Goal: Task Accomplishment & Management: Use online tool/utility

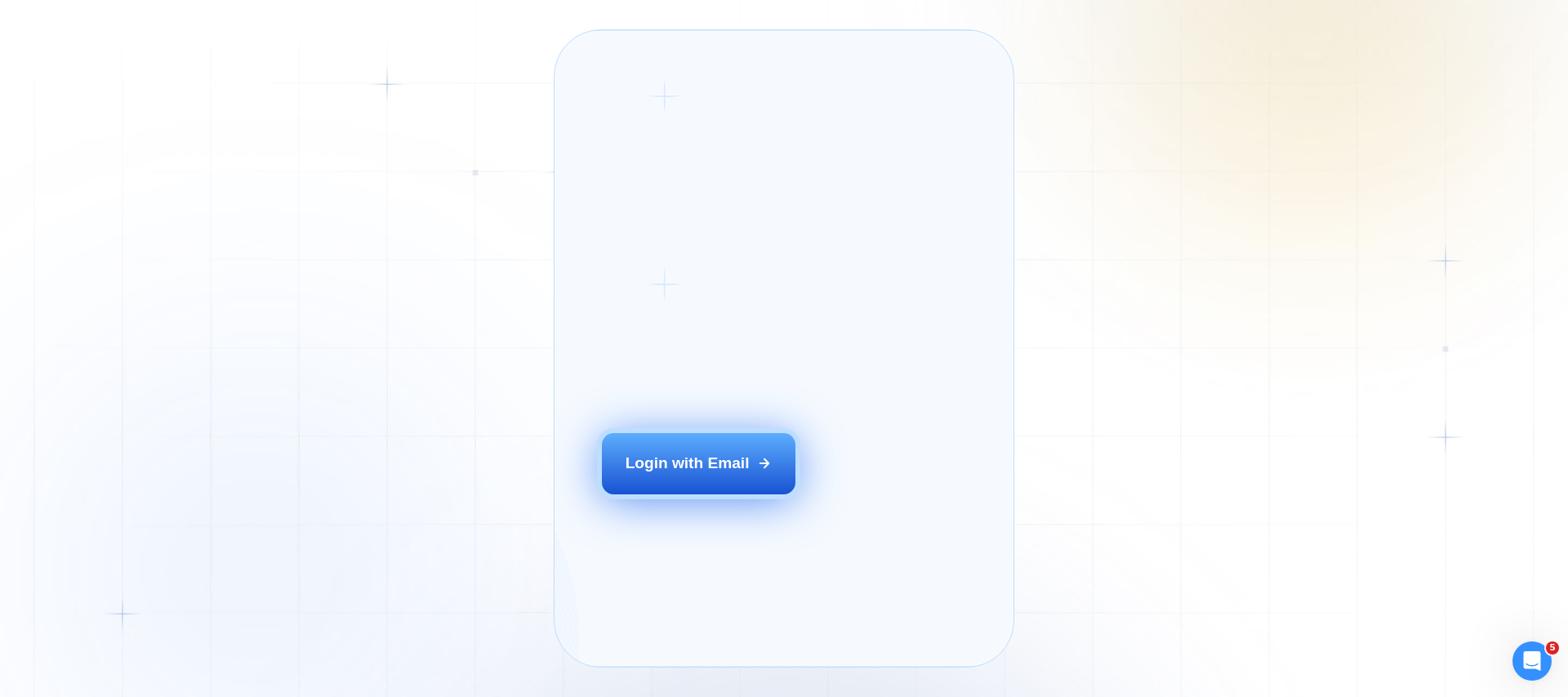
click at [707, 474] on div "Login with Email" at bounding box center [687, 462] width 124 height 21
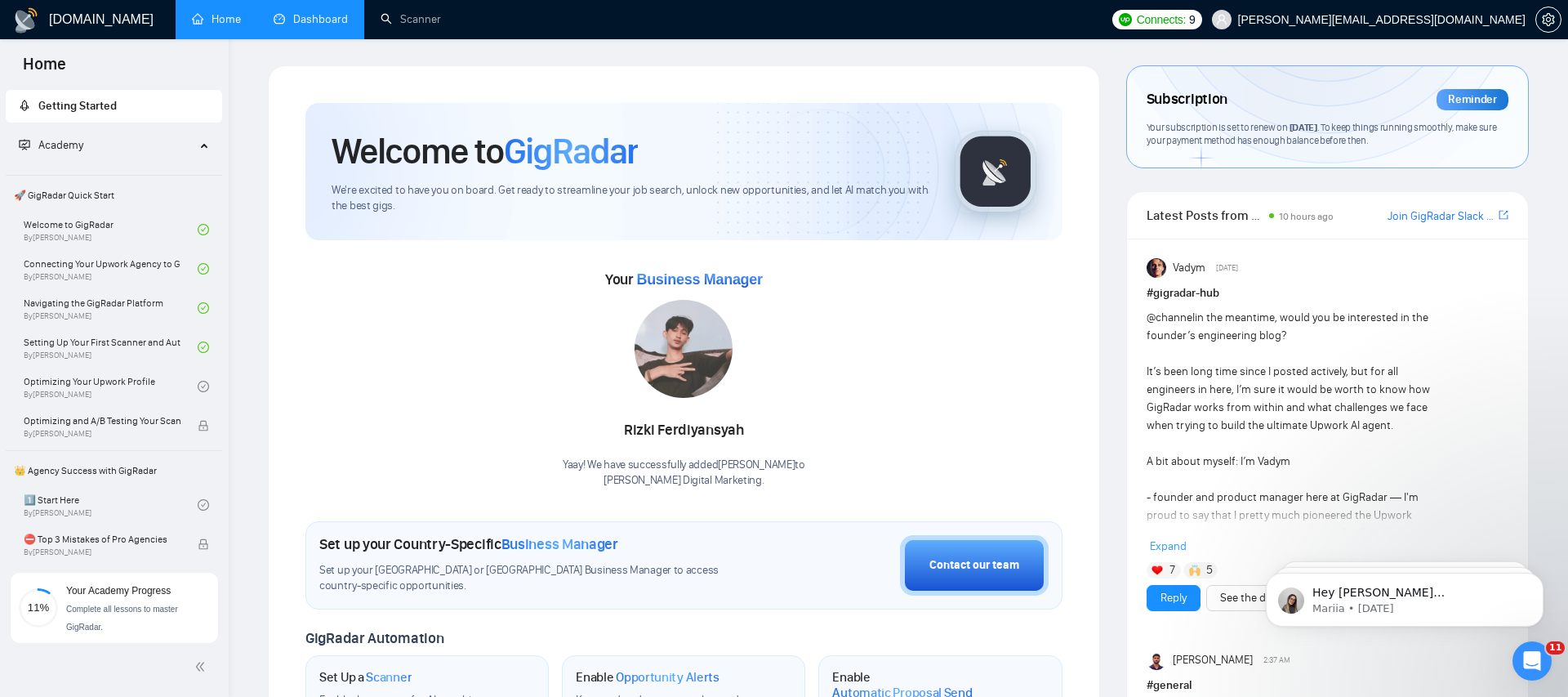
click at [324, 12] on link "Dashboard" at bounding box center [310, 19] width 75 height 14
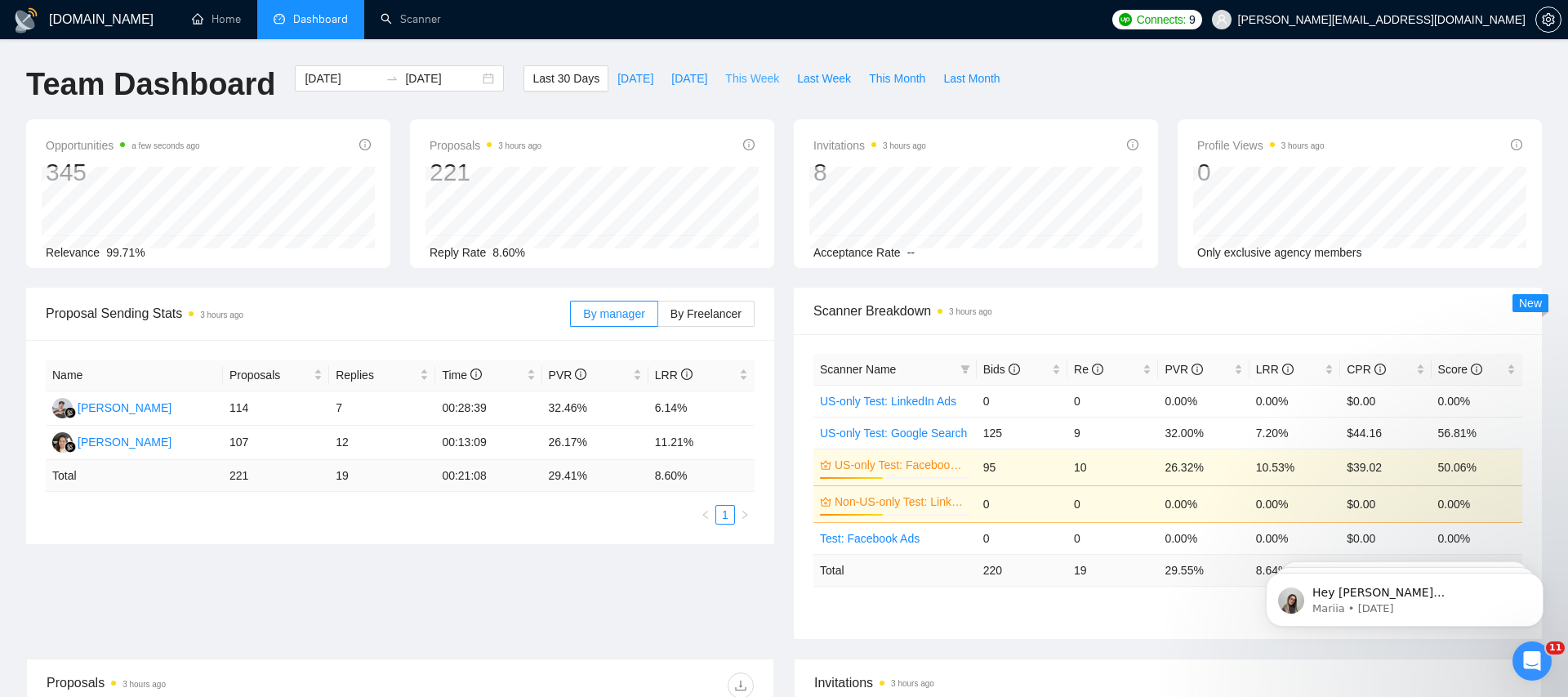
click at [770, 83] on span "This Week" at bounding box center [752, 79] width 54 height 18
type input "2025-10-13"
type input "2025-10-19"
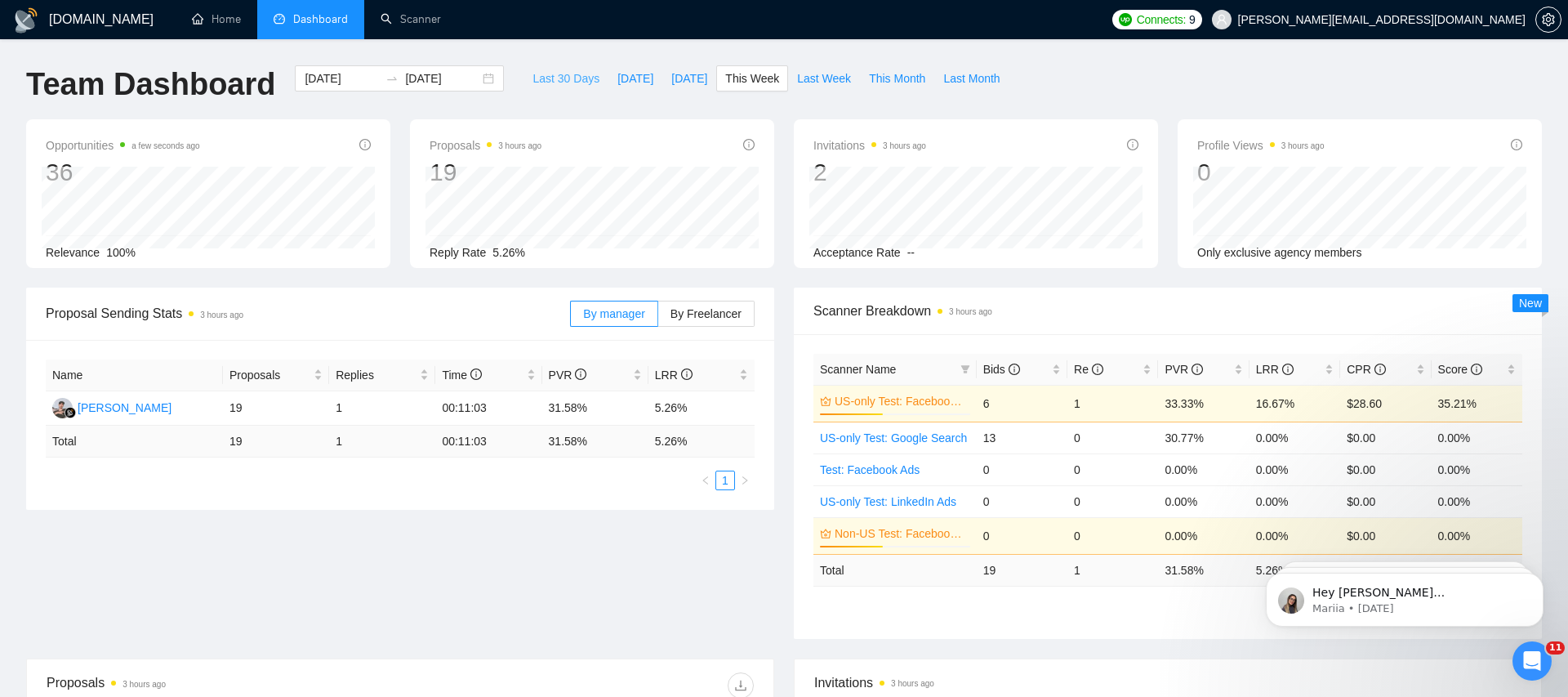
click at [573, 83] on span "Last 30 Days" at bounding box center [565, 79] width 67 height 18
type input "2025-09-15"
type input "2025-10-15"
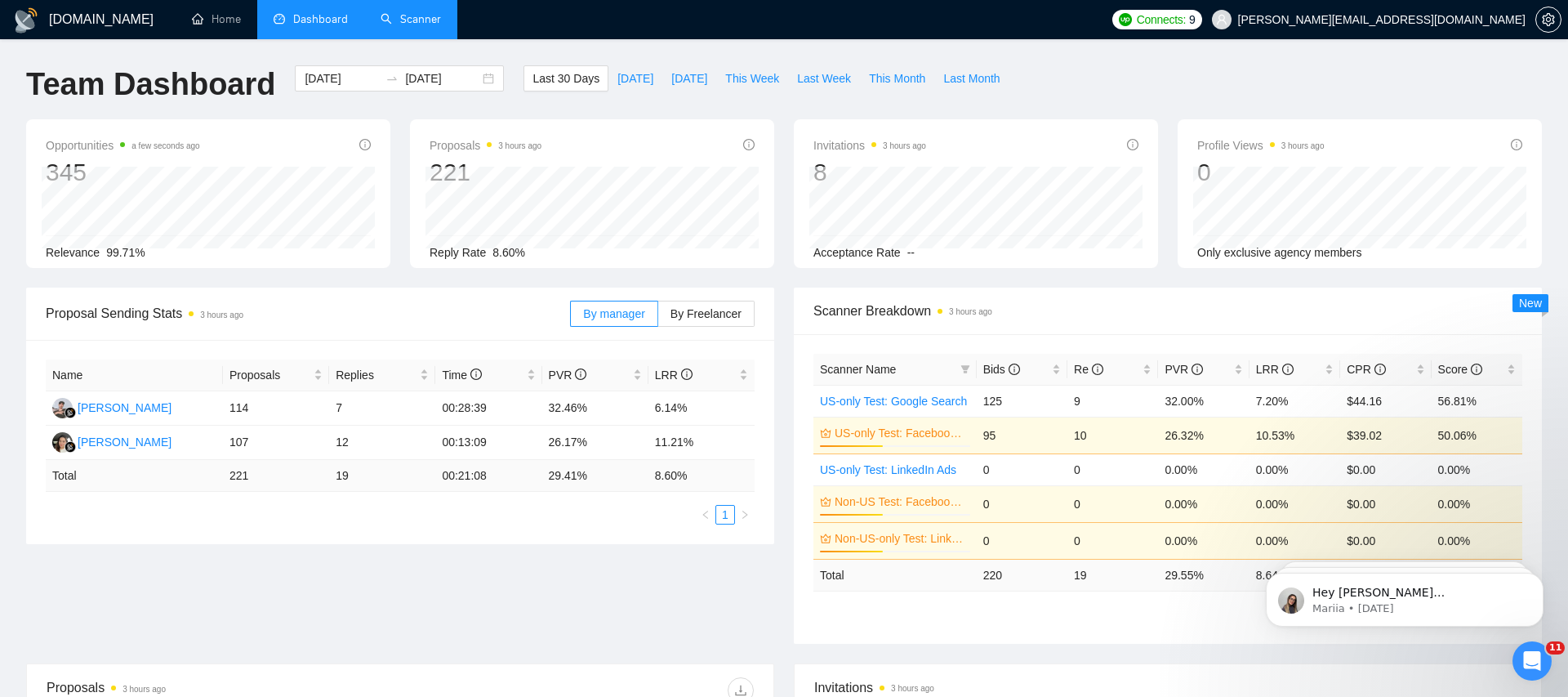
click at [414, 19] on link "Scanner" at bounding box center [410, 19] width 61 height 14
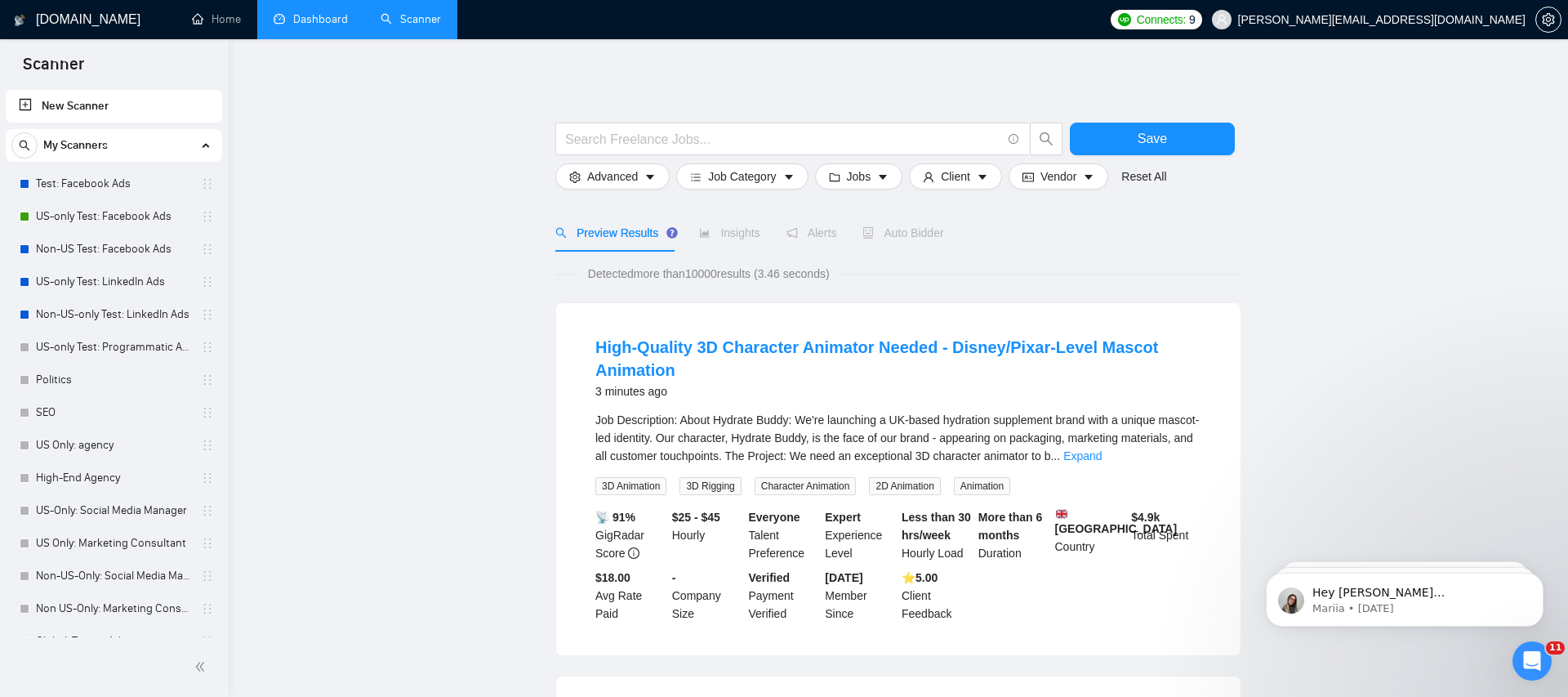
click at [305, 26] on link "Dashboard" at bounding box center [310, 19] width 75 height 14
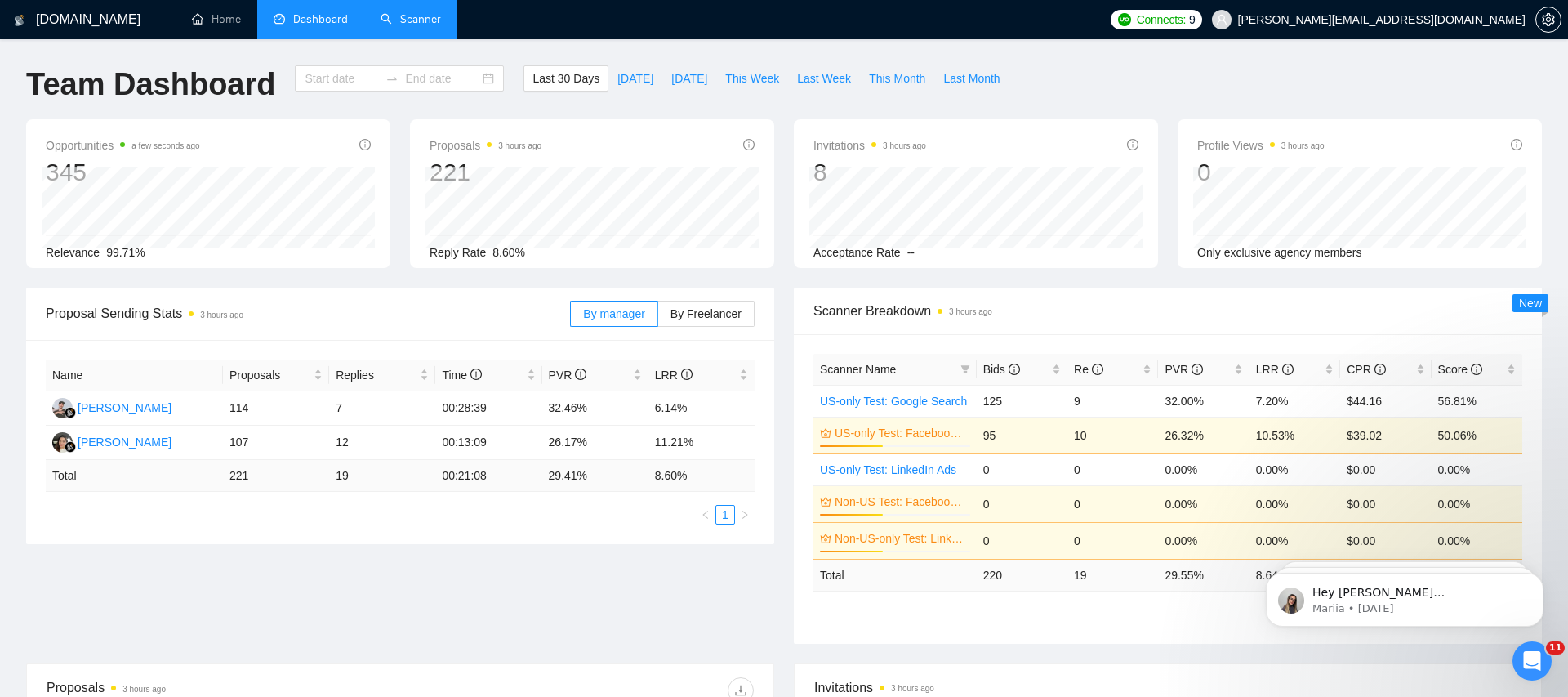
type input "2025-09-15"
type input "2025-10-15"
click at [1000, 366] on span "Bids" at bounding box center [1001, 369] width 37 height 13
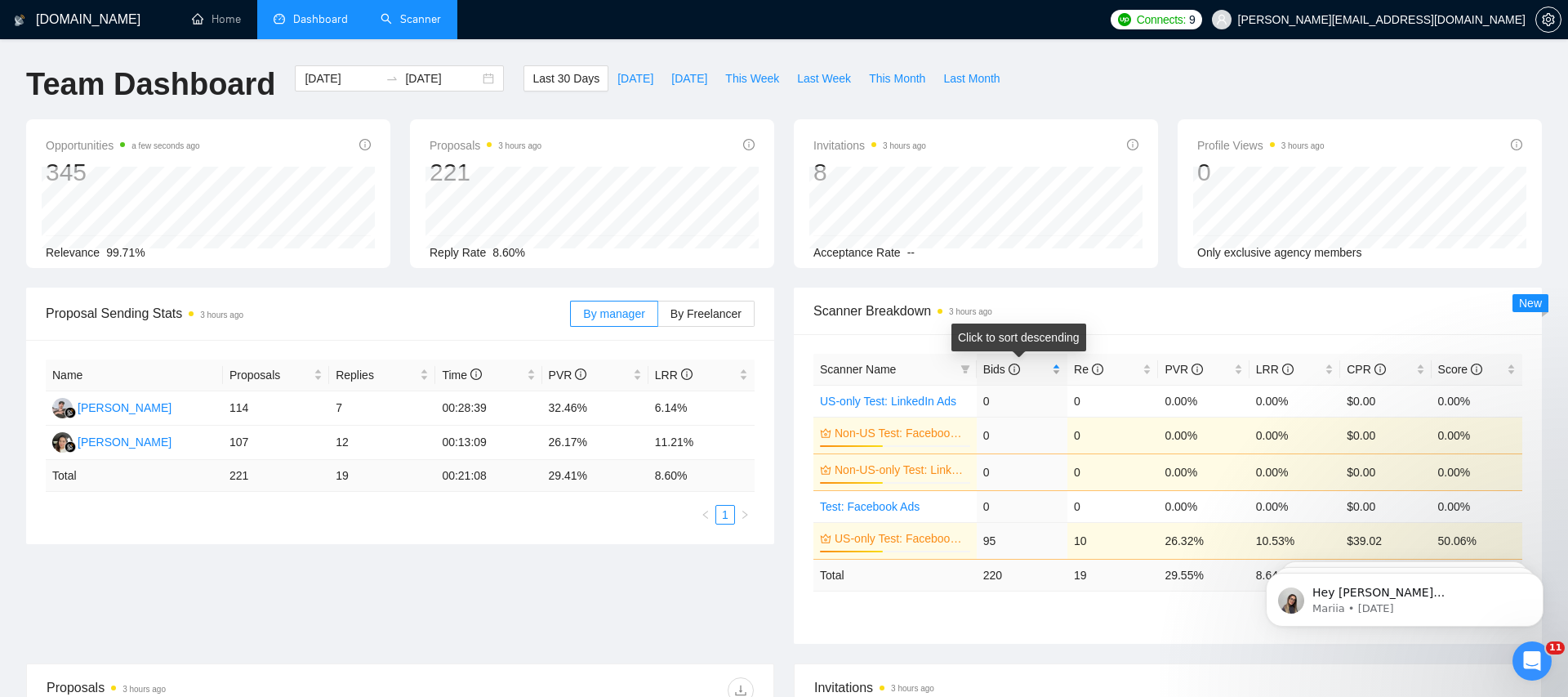
click at [1000, 366] on span "Bids" at bounding box center [1001, 369] width 37 height 13
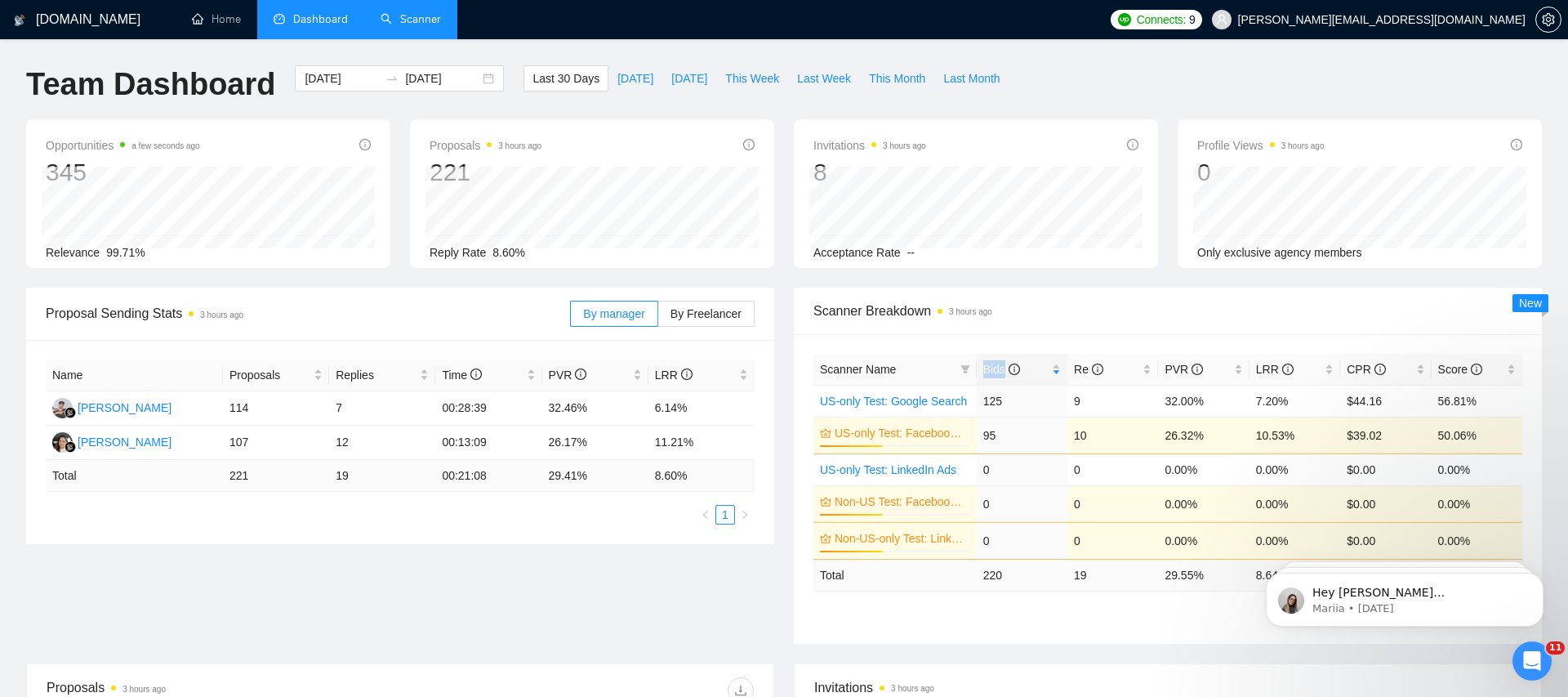
click at [406, 26] on link "Scanner" at bounding box center [410, 19] width 61 height 14
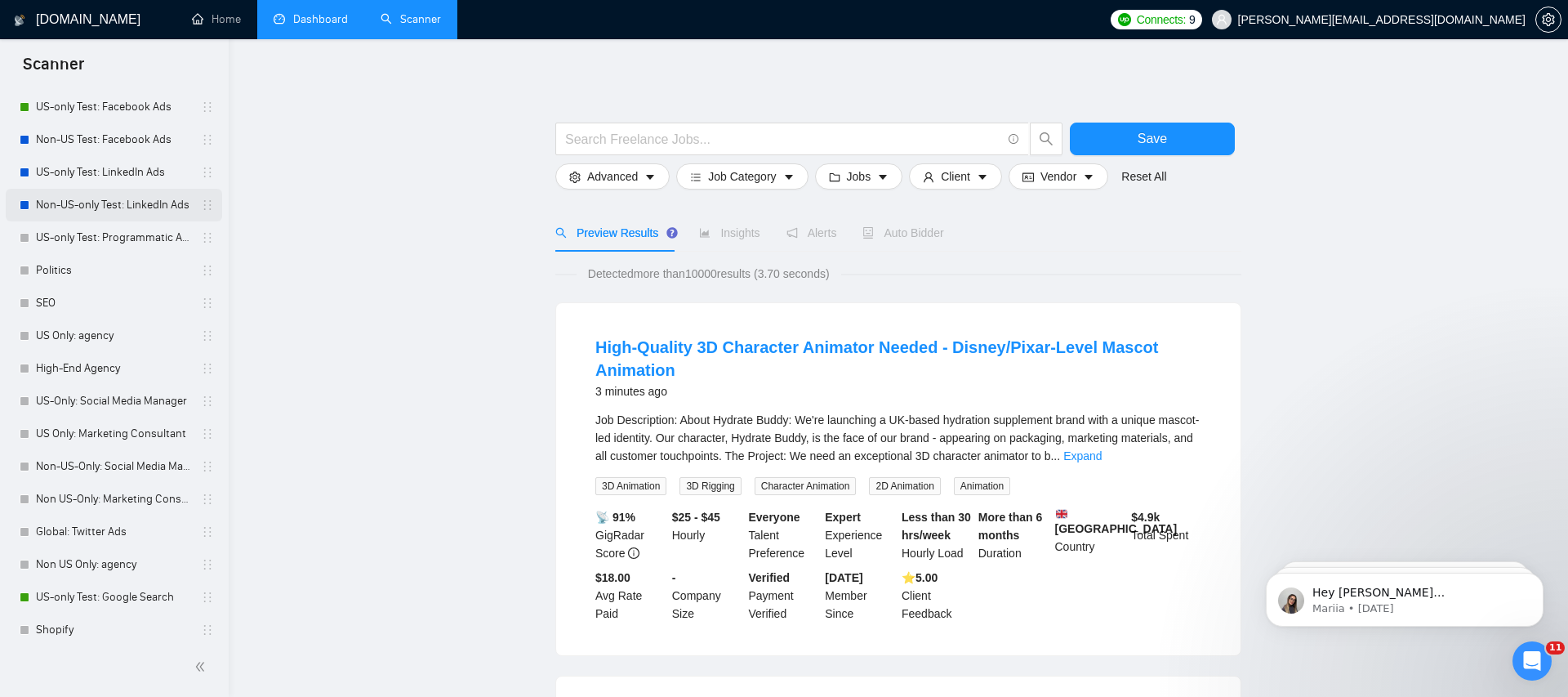
scroll to position [118, 0]
click at [136, 582] on link "US-only Test: Google Search" at bounding box center [113, 588] width 155 height 33
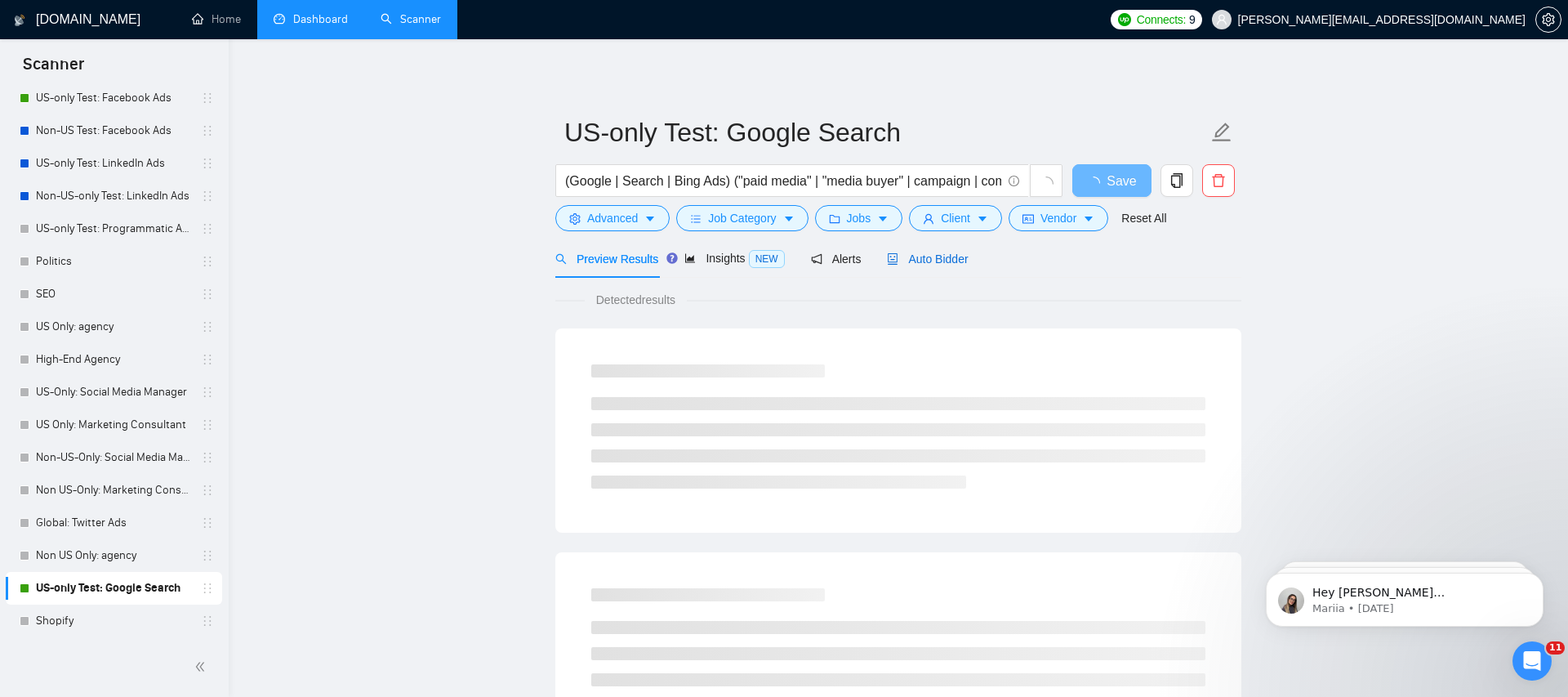
click at [940, 261] on span "Auto Bidder" at bounding box center [926, 259] width 80 height 13
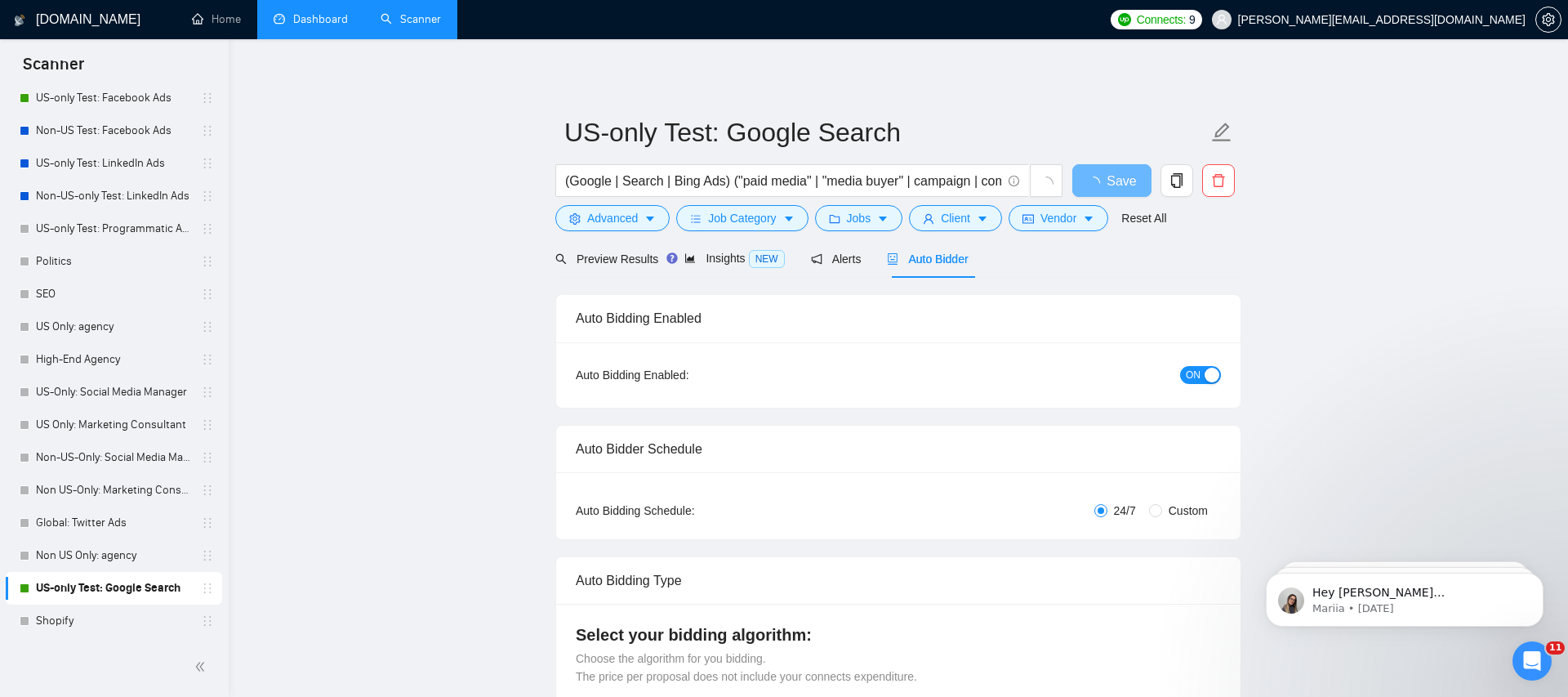
checkbox input "true"
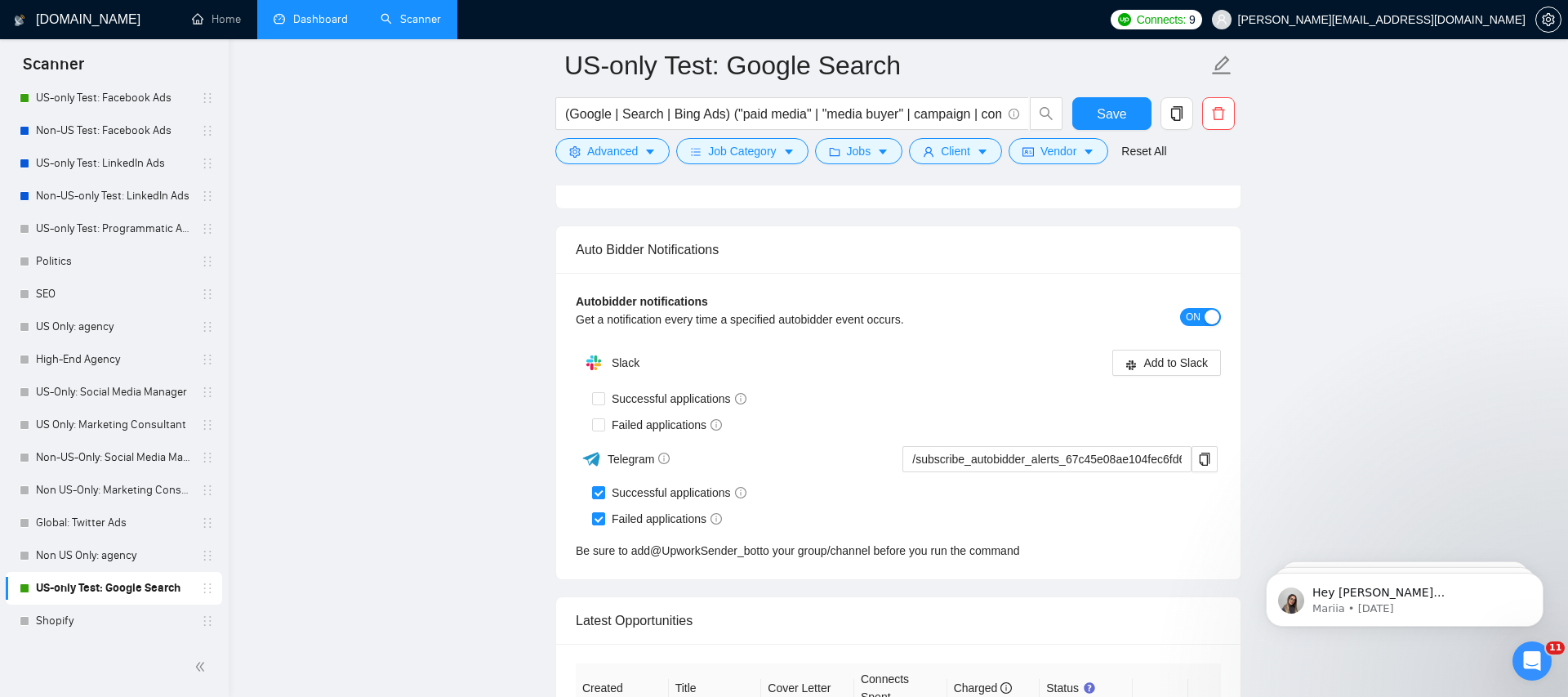
scroll to position [3932, 0]
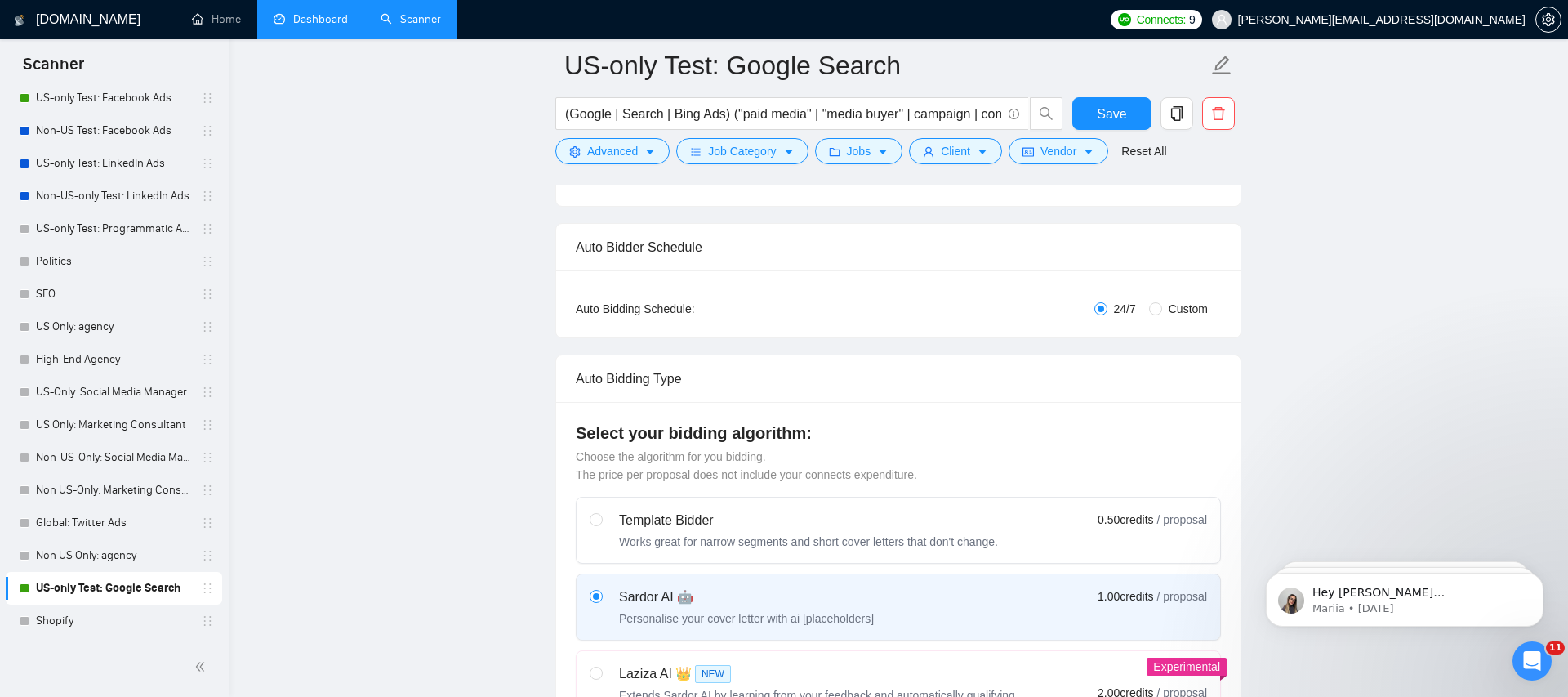
scroll to position [0, 0]
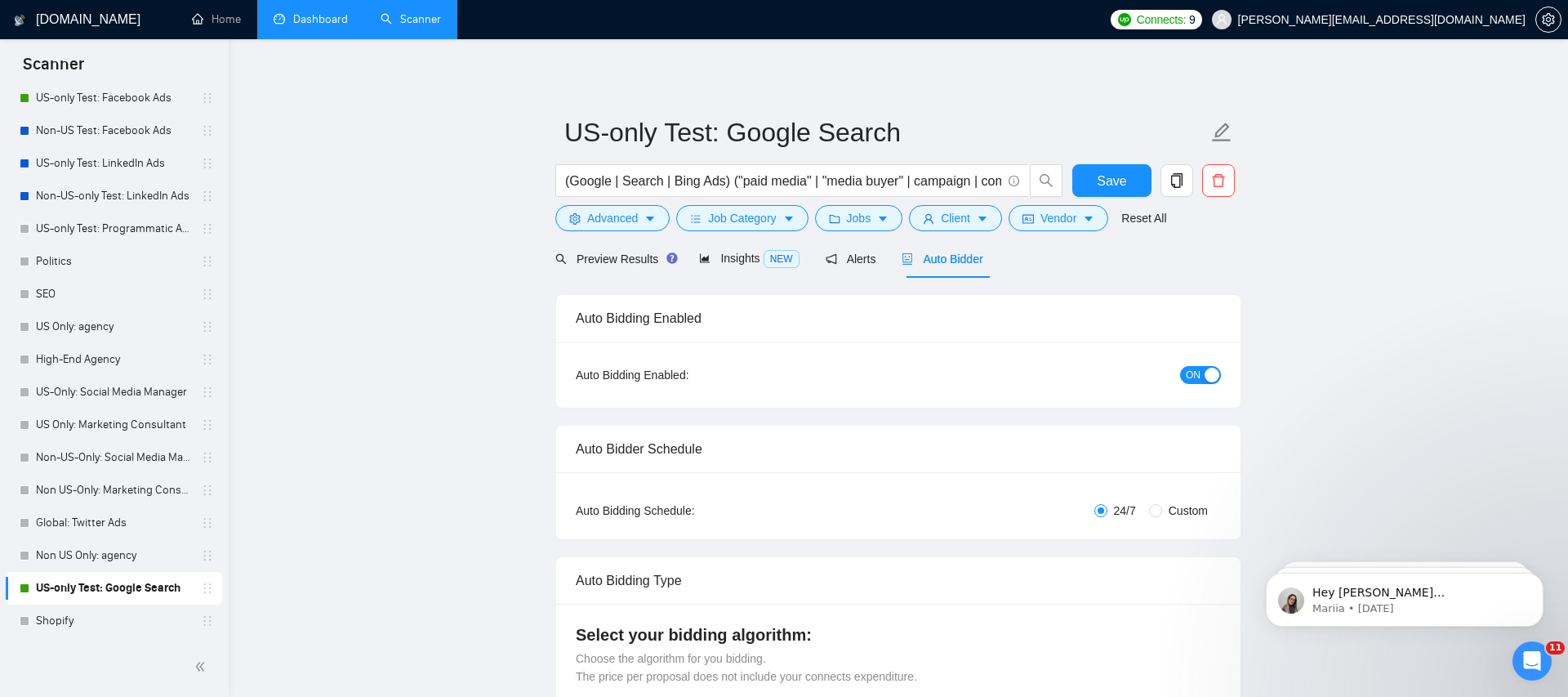
click at [313, 20] on link "Dashboard" at bounding box center [310, 19] width 75 height 14
